Goal: Task Accomplishment & Management: Manage account settings

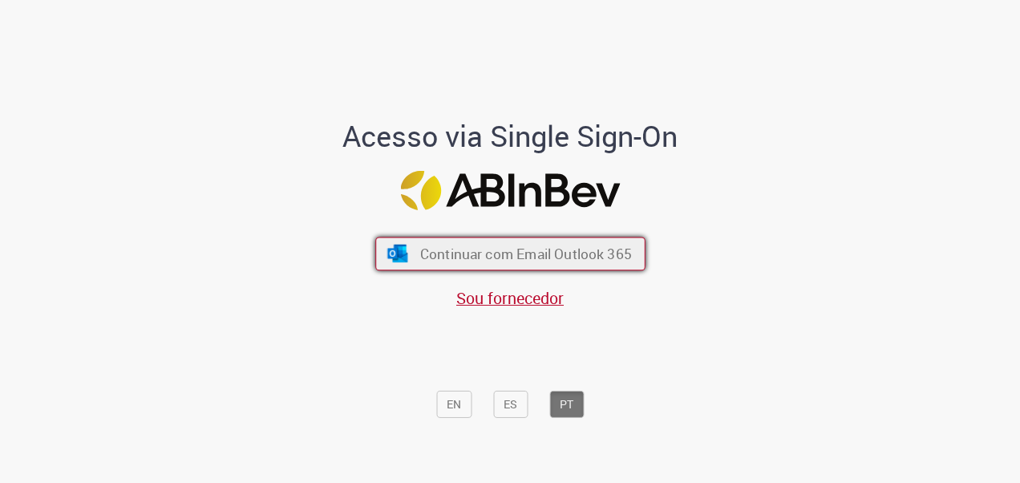
click at [455, 258] on span "Continuar com Email Outlook 365" at bounding box center [525, 253] width 212 height 18
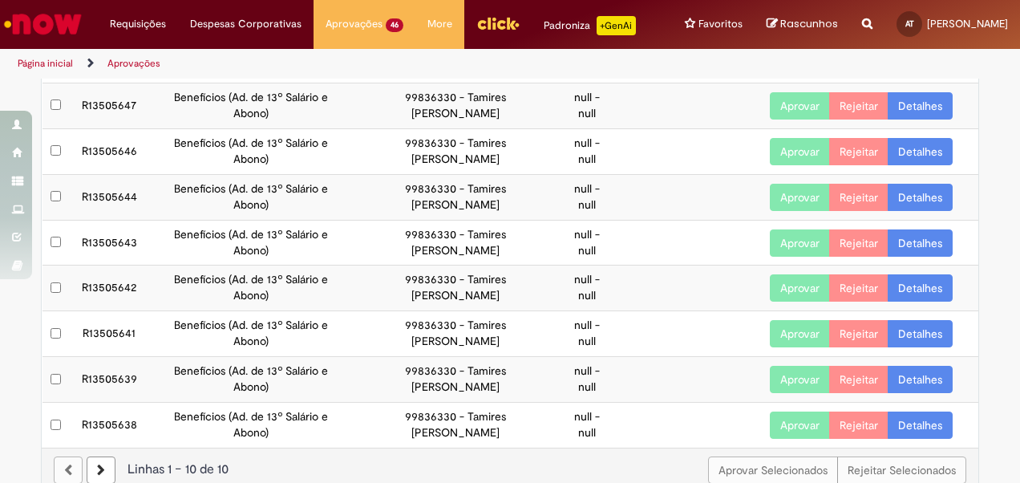
scroll to position [209, 0]
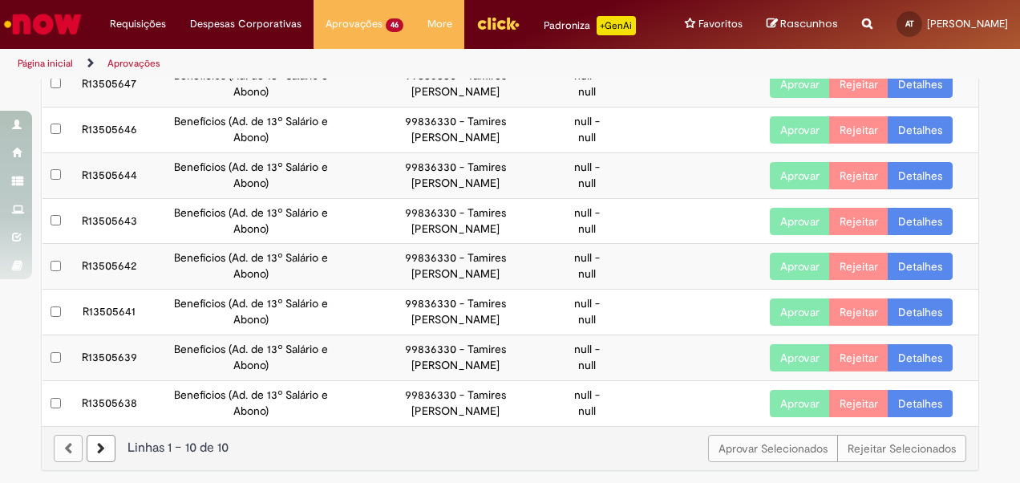
click at [97, 445] on icon at bounding box center [101, 448] width 8 height 11
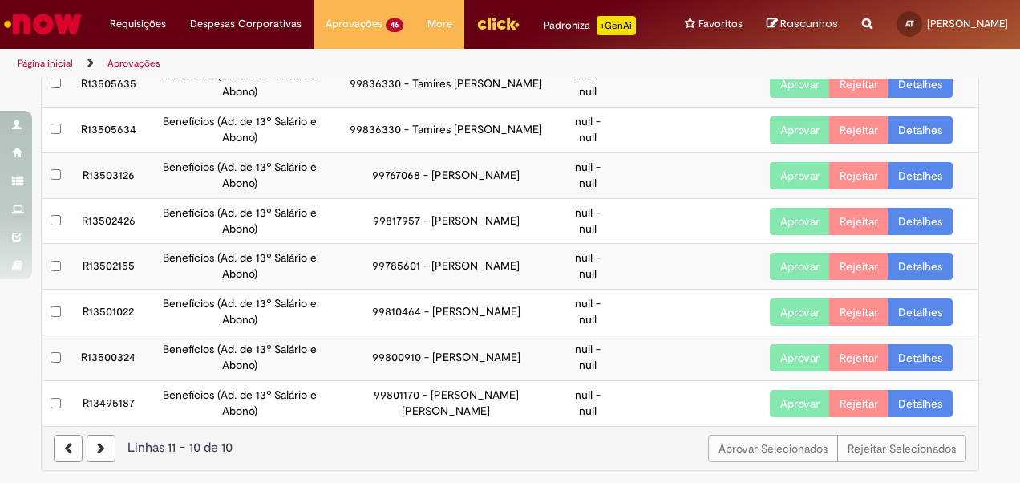
click at [103, 443] on link at bounding box center [101, 448] width 29 height 27
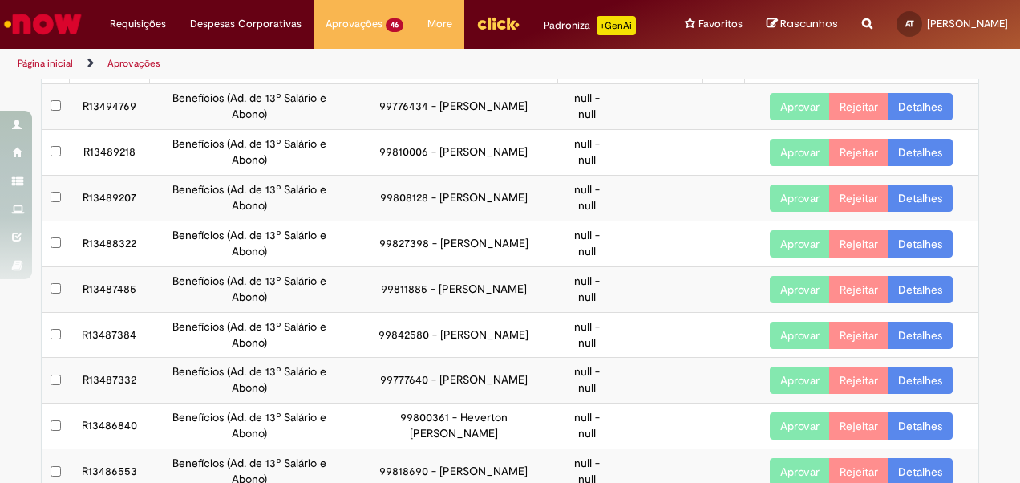
scroll to position [0, 0]
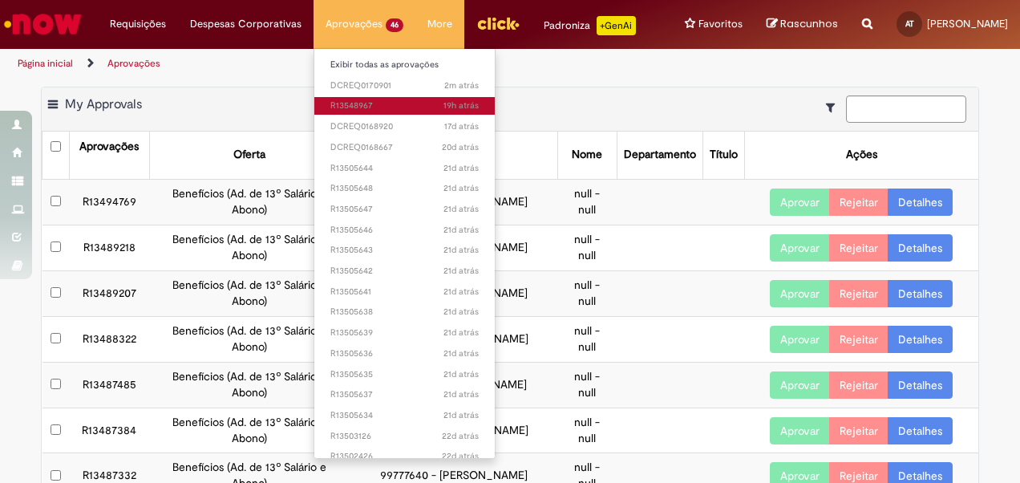
click at [372, 100] on span "19h atrás 19 horas atrás R13548967" at bounding box center [404, 105] width 148 height 13
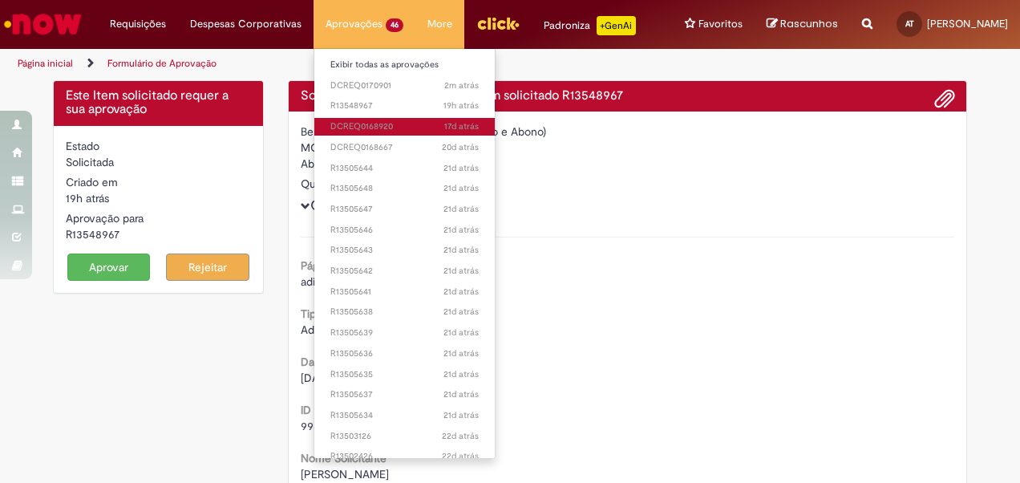
click at [353, 125] on span "17d atrás 17 dias atrás DCREQ0168920" at bounding box center [404, 126] width 148 height 13
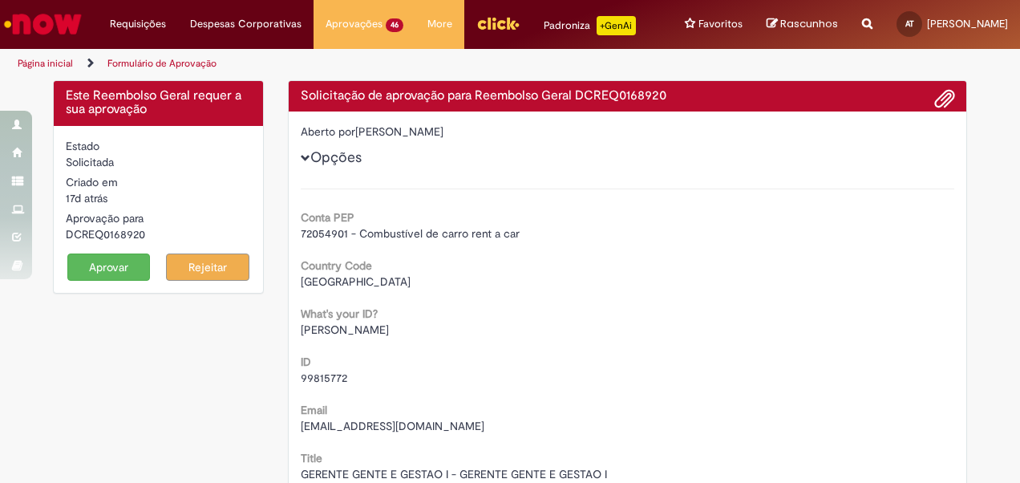
click at [106, 265] on button "Aprovar" at bounding box center [108, 266] width 83 height 27
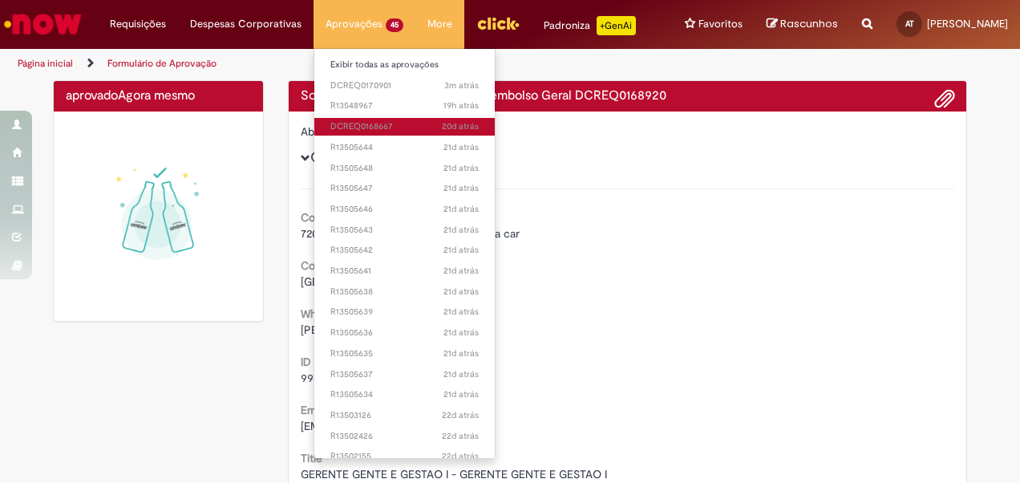
click at [350, 126] on span "20d atrás 20 dias atrás DCREQ0168667" at bounding box center [404, 126] width 148 height 13
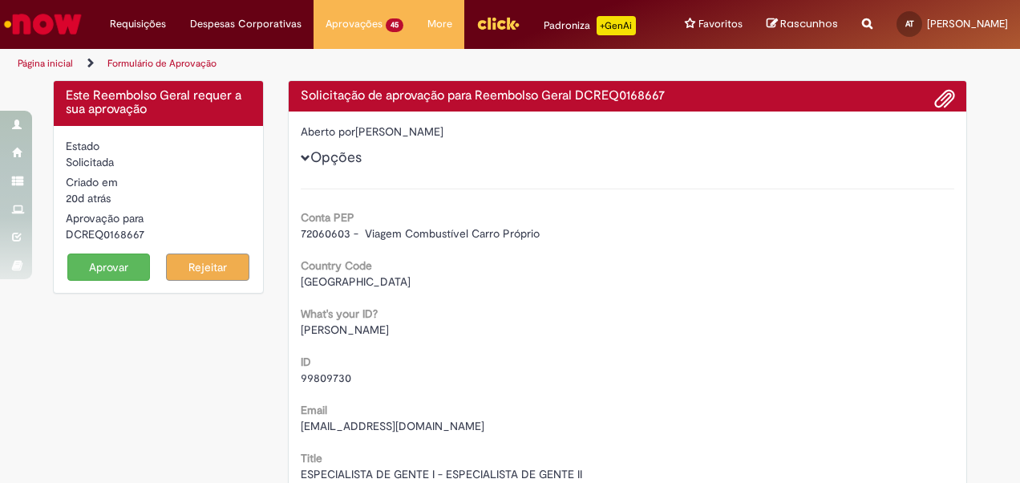
click at [107, 260] on button "Aprovar" at bounding box center [108, 266] width 83 height 27
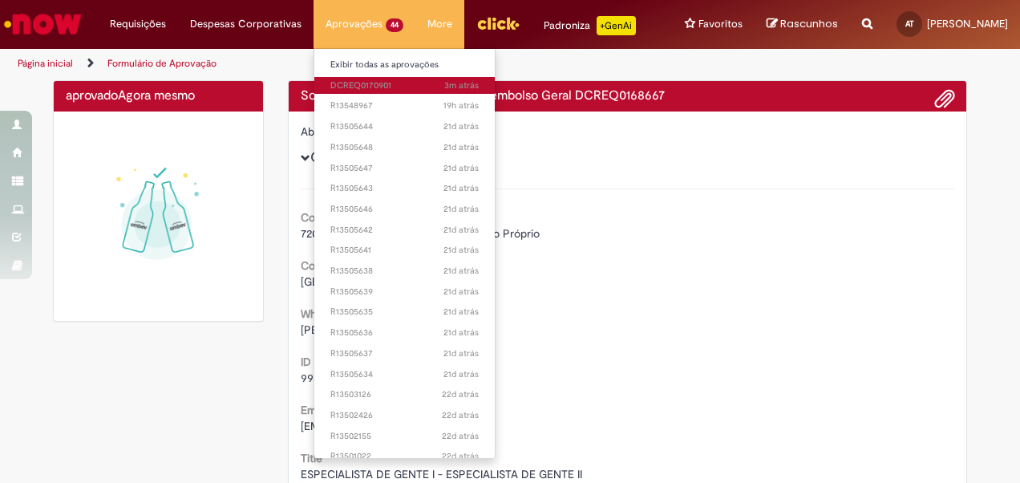
click at [362, 87] on span "3m atrás 3 minutos atrás DCREQ0170901" at bounding box center [404, 85] width 148 height 13
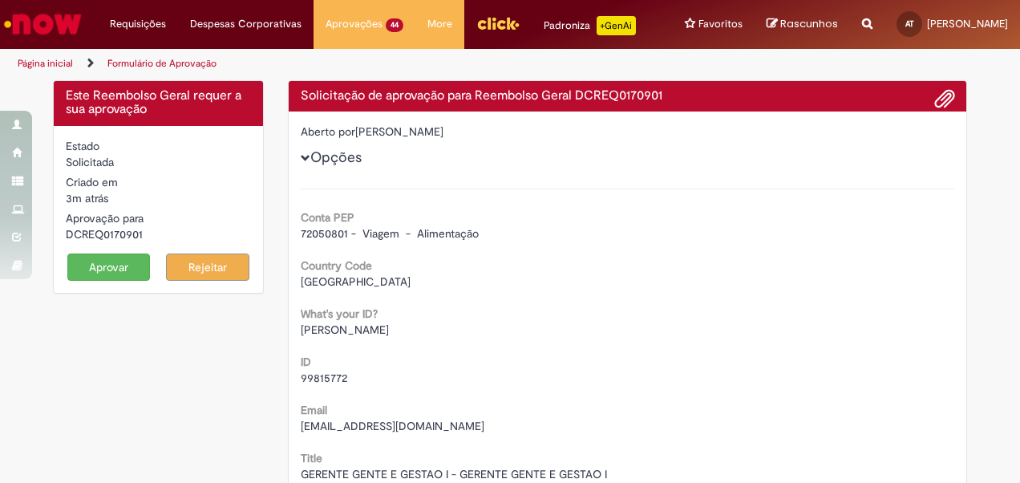
click at [93, 274] on button "Aprovar" at bounding box center [108, 266] width 83 height 27
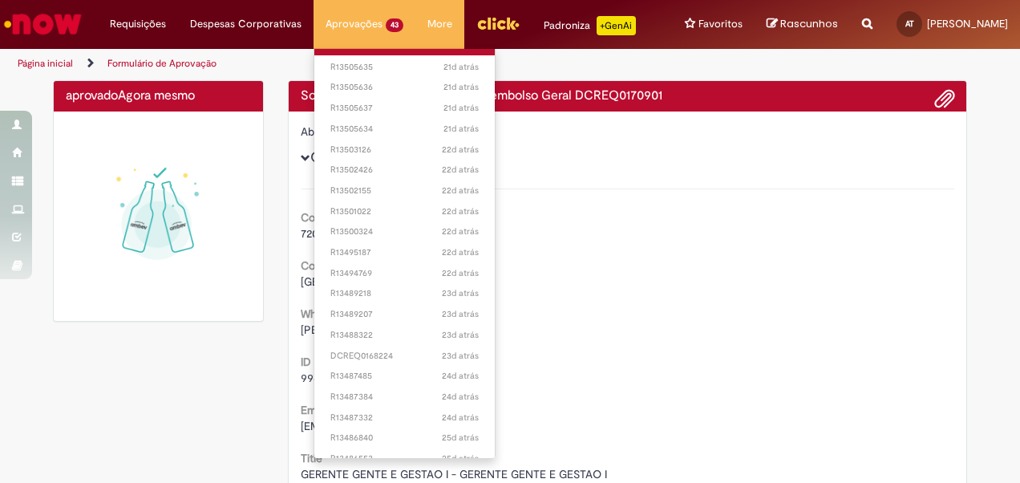
scroll to position [241, 0]
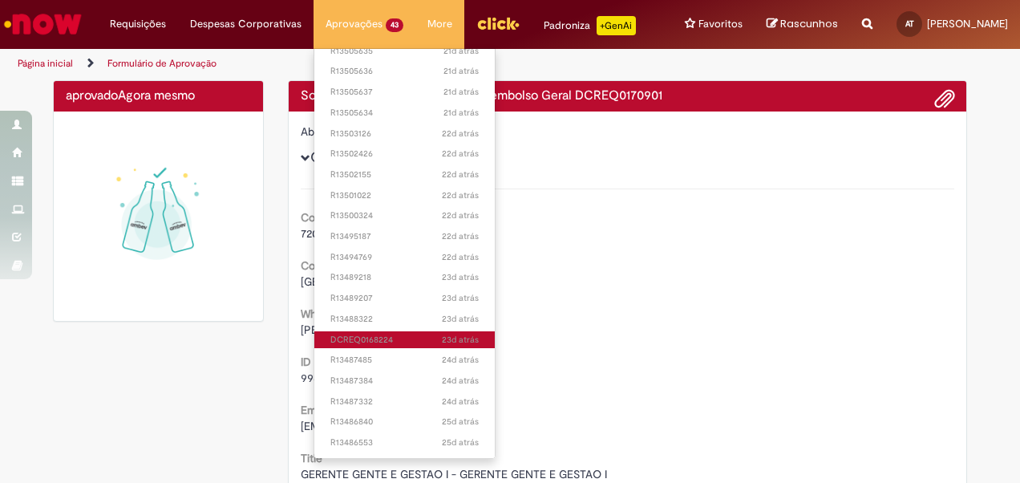
click at [350, 338] on span "23d atrás 23 dias atrás DCREQ0168224" at bounding box center [404, 340] width 148 height 13
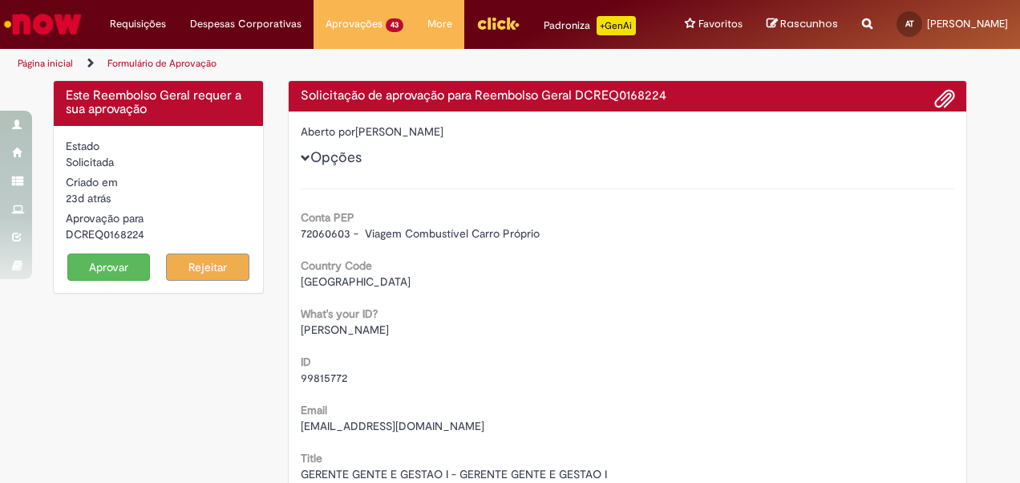
click at [99, 263] on button "Aprovar" at bounding box center [108, 266] width 83 height 27
